Goal: Check status: Check status

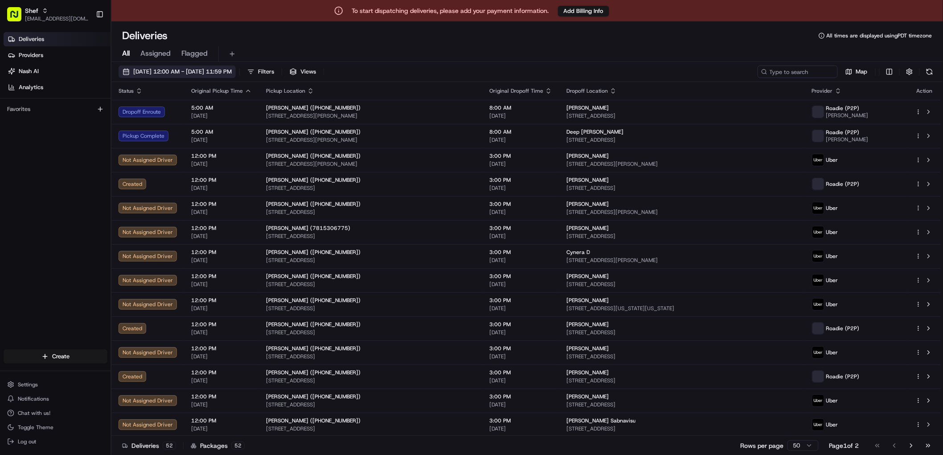
click at [183, 68] on span "[DATE] 12:00 AM - [DATE] 11:59 PM" at bounding box center [182, 72] width 99 height 8
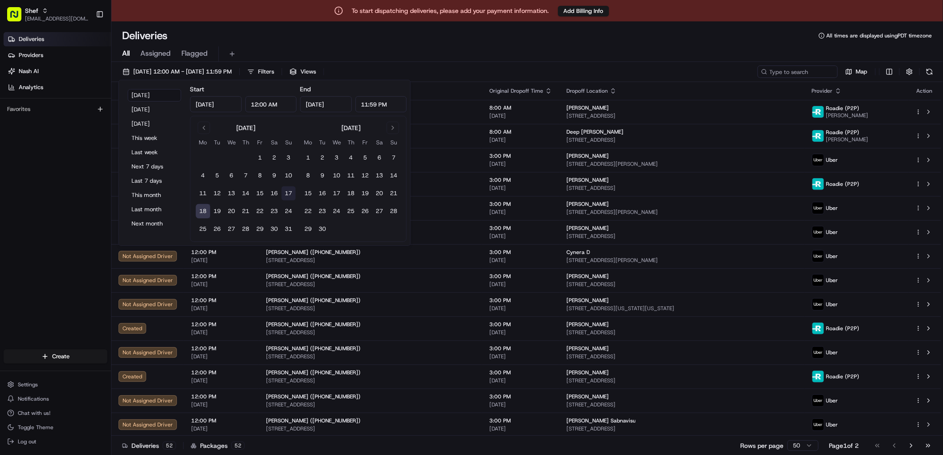
click at [288, 195] on button "17" at bounding box center [289, 193] width 14 height 14
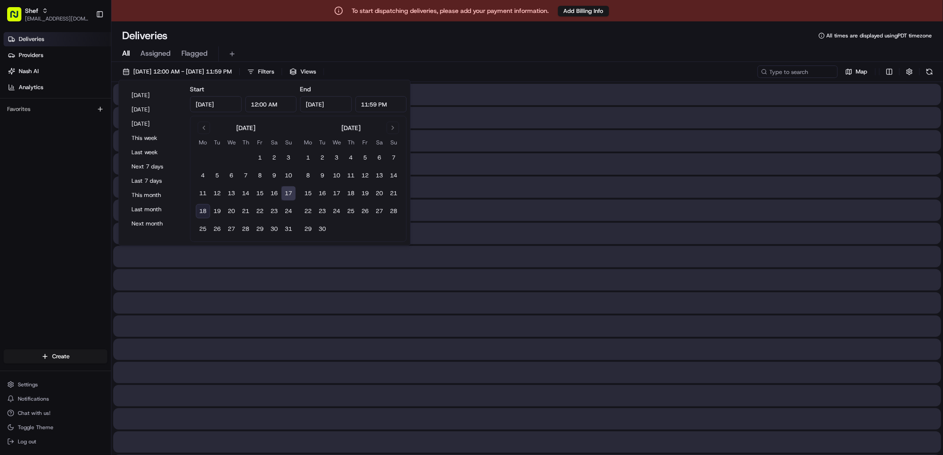
type input "[DATE]"
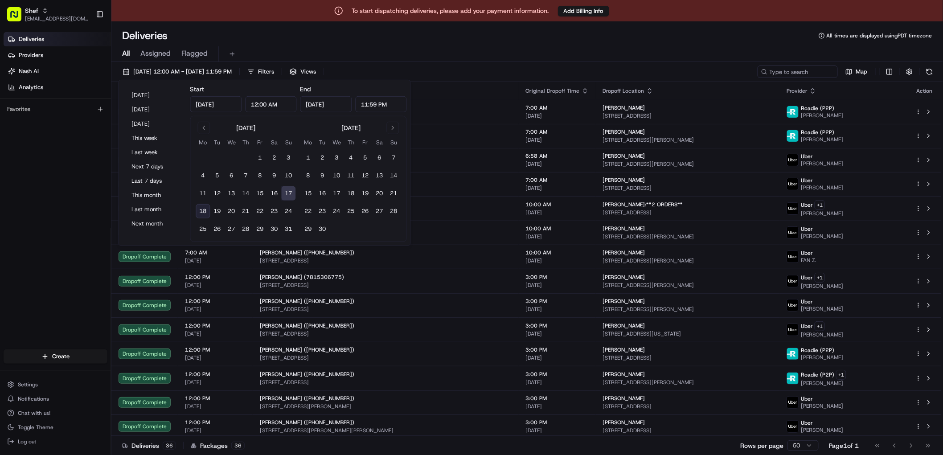
click at [289, 195] on button "17" at bounding box center [289, 193] width 14 height 14
click at [802, 74] on input at bounding box center [784, 72] width 107 height 12
paste input "mx8DYtm3UeQ"
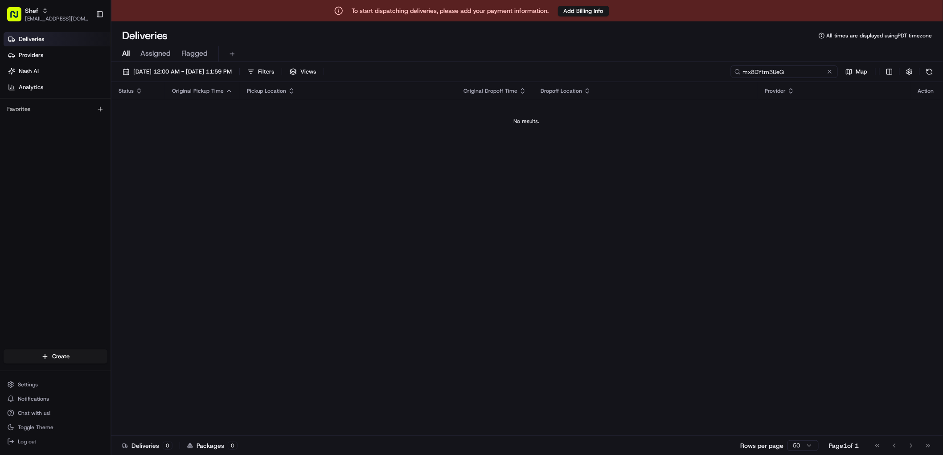
type input "mx8DYtm3UeQ"
